Goal: Information Seeking & Learning: Learn about a topic

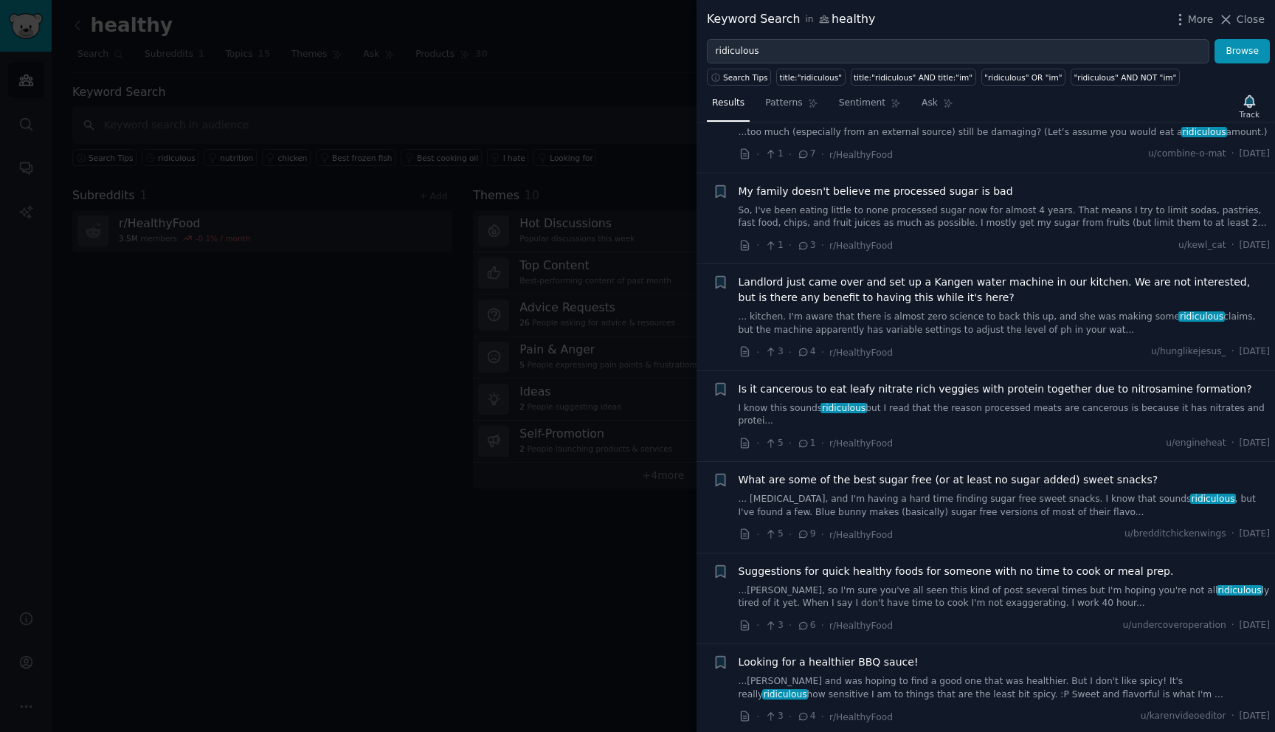
scroll to position [960, 0]
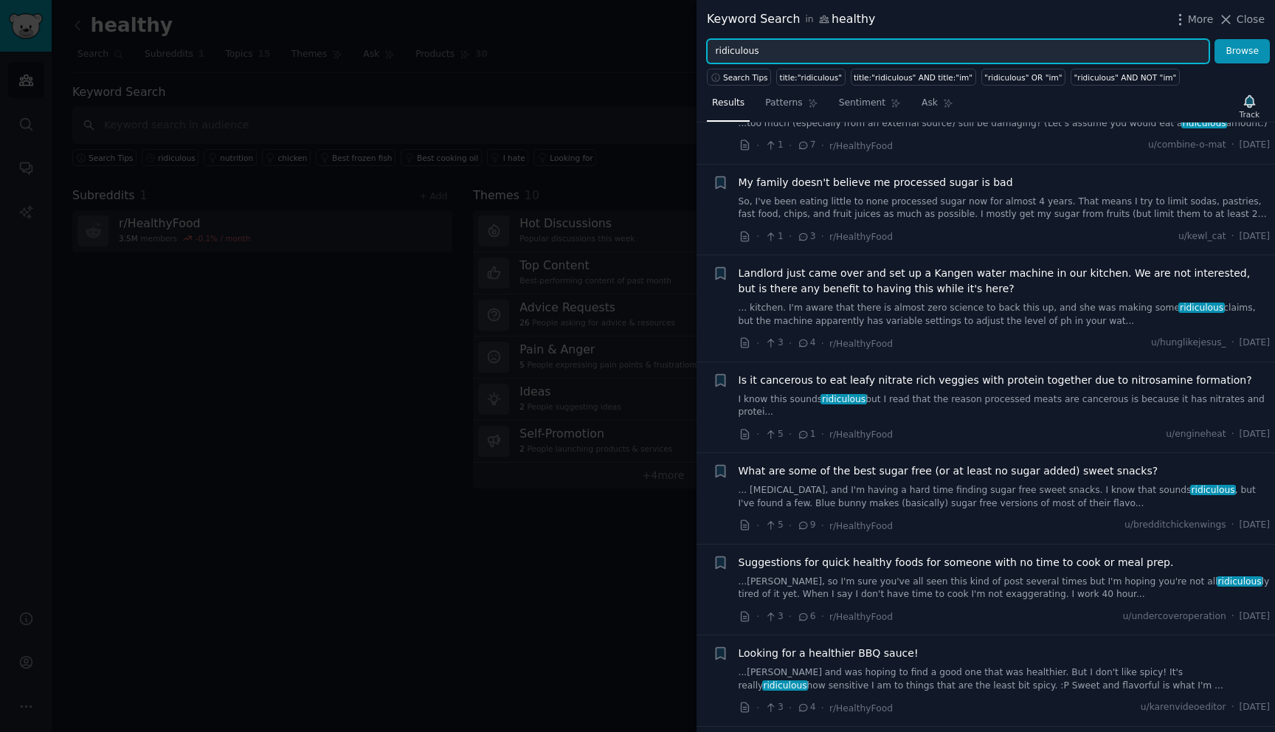
click at [794, 60] on input "ridiculous" at bounding box center [958, 51] width 502 height 25
type input "fast food"
click at [1214, 39] on button "Browse" at bounding box center [1241, 51] width 55 height 25
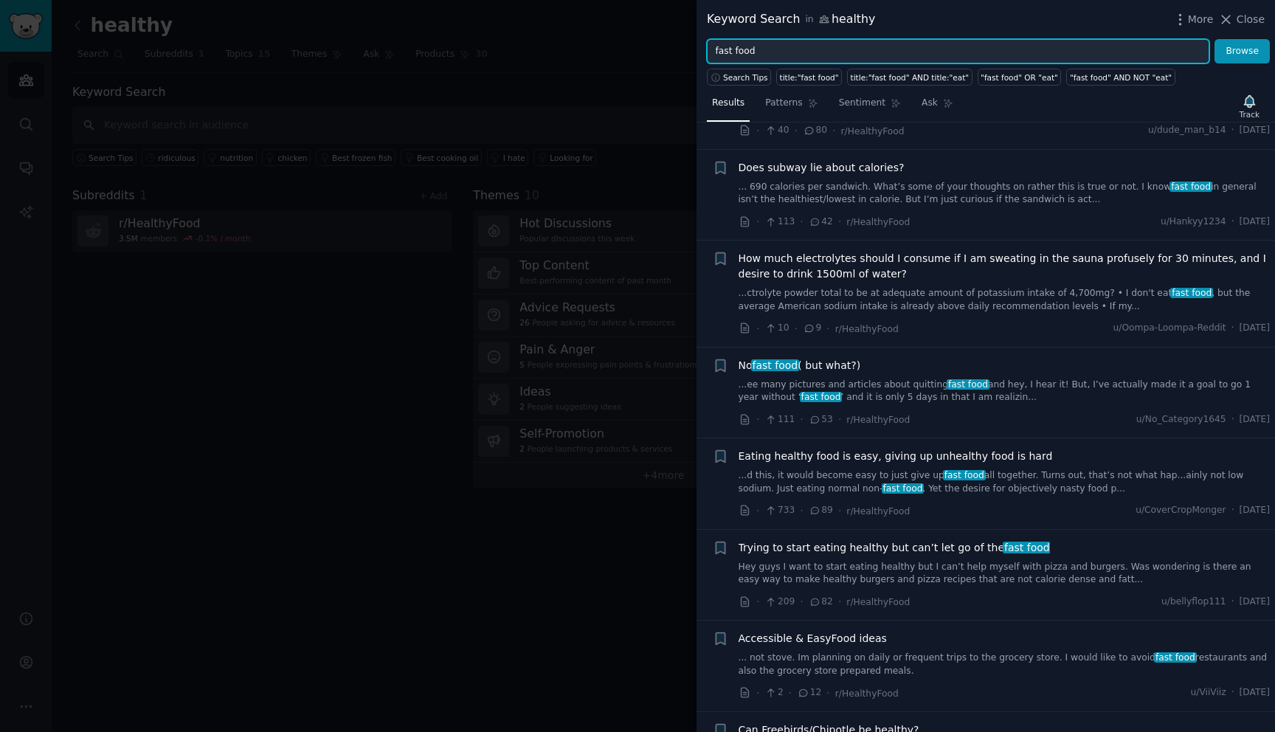
scroll to position [180, 0]
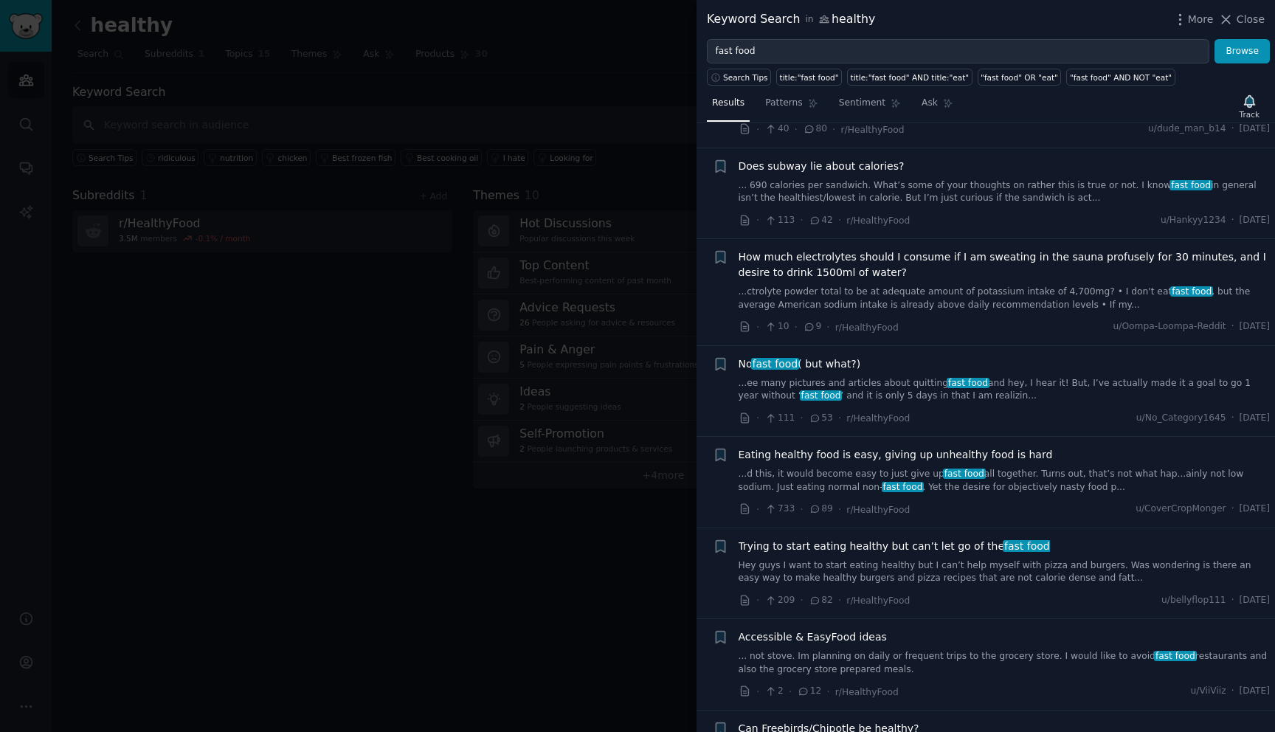
click at [940, 410] on div "· 111 · 53 · r/HealthyFood u/No_Category1645 · [DATE]" at bounding box center [1004, 417] width 532 height 15
click at [937, 391] on link "...ee many pictures and articles about quitting fast food and hey, I hear it! B…" at bounding box center [1004, 390] width 532 height 26
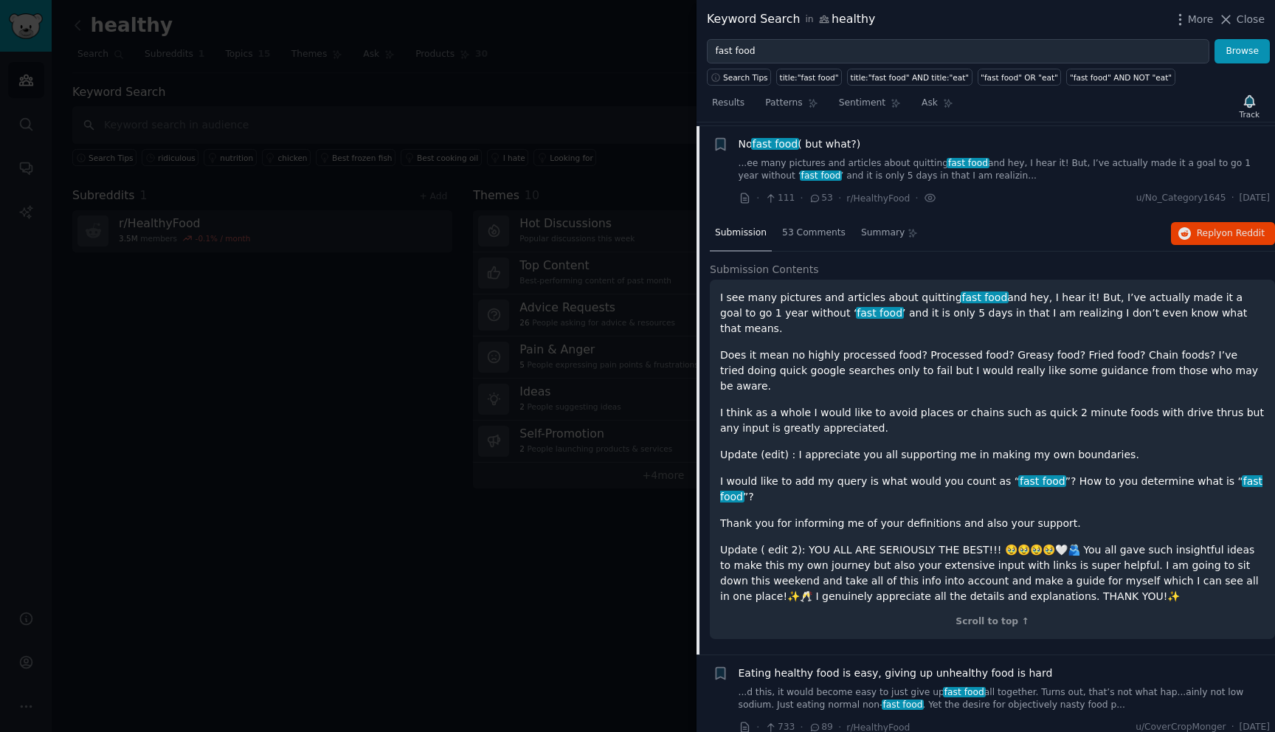
scroll to position [403, 0]
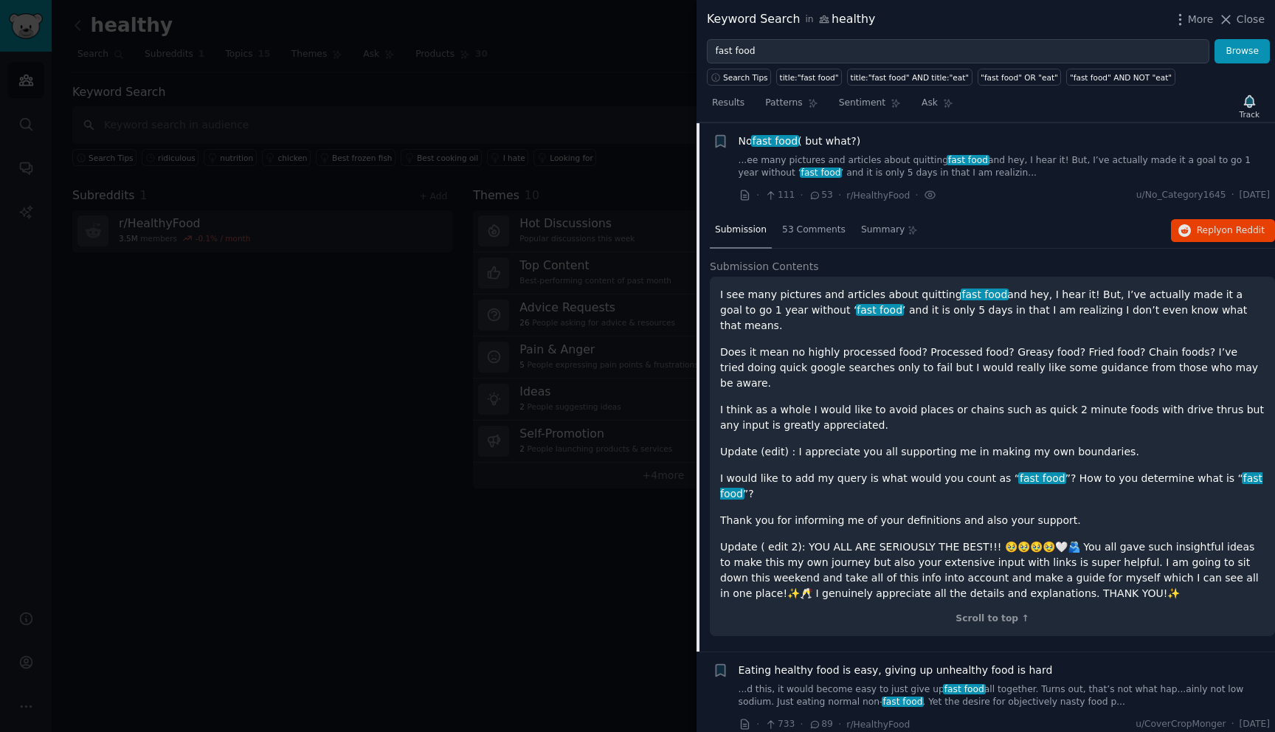
click at [1039, 131] on li "Reddit text submission + No fast food ( but what?) ...ee many pictures and arti…" at bounding box center [985, 168] width 578 height 91
click at [1246, 17] on span "Close" at bounding box center [1250, 19] width 28 height 15
